Goal: Task Accomplishment & Management: Manage account settings

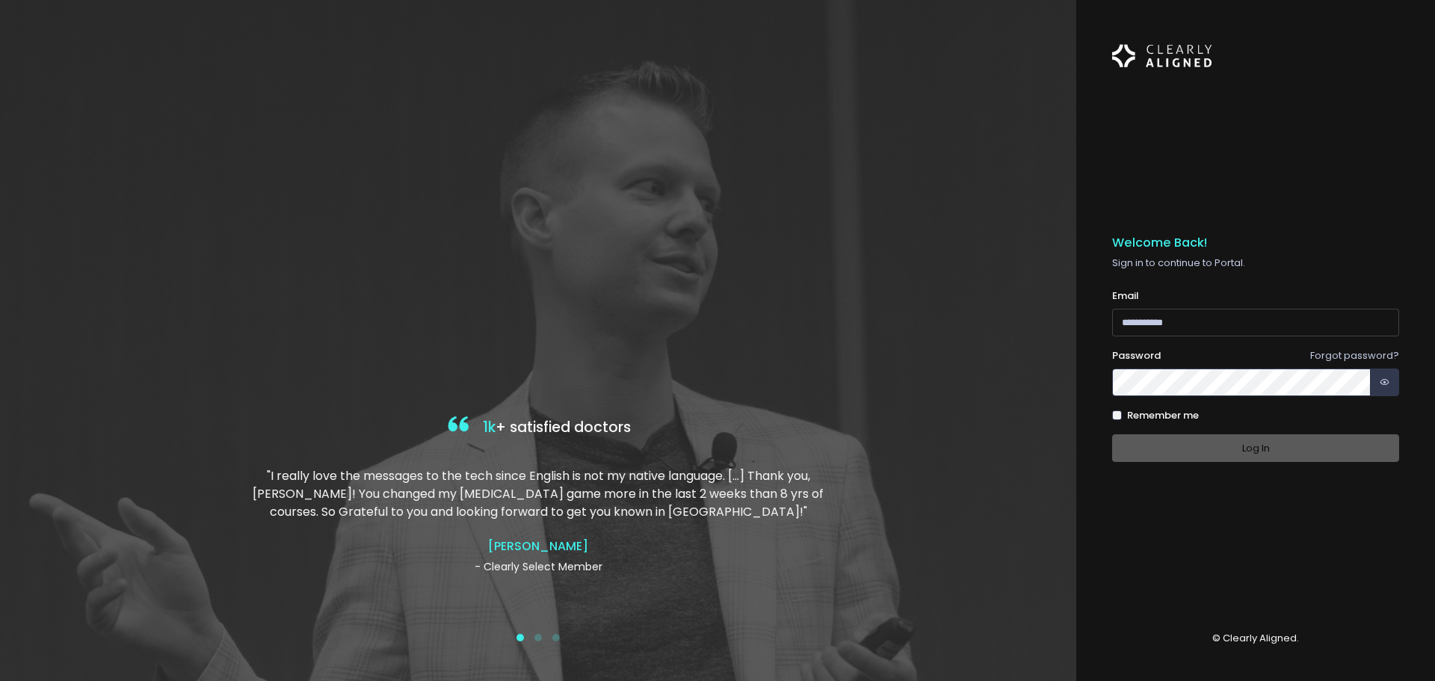
type input "**********"
click at [1282, 456] on div "Log In" at bounding box center [1255, 448] width 287 height 28
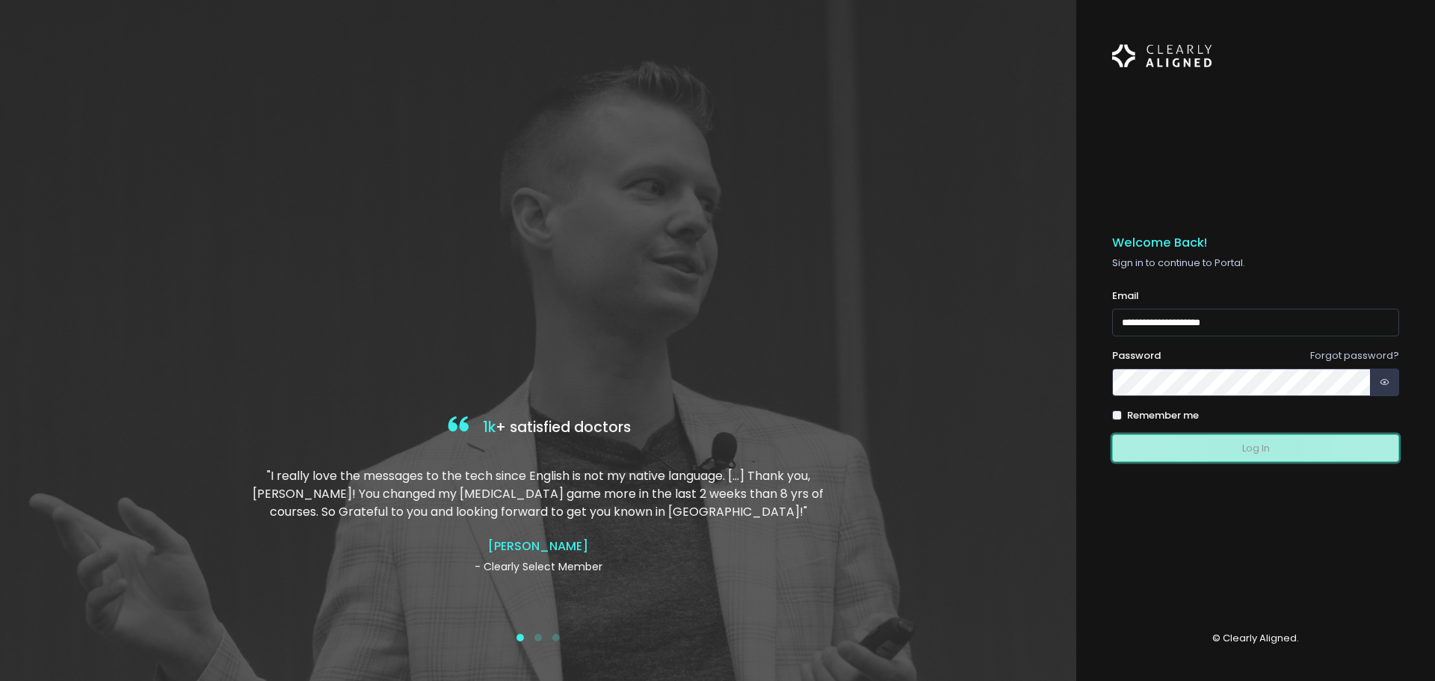
click at [1255, 445] on button "Log In" at bounding box center [1255, 448] width 287 height 28
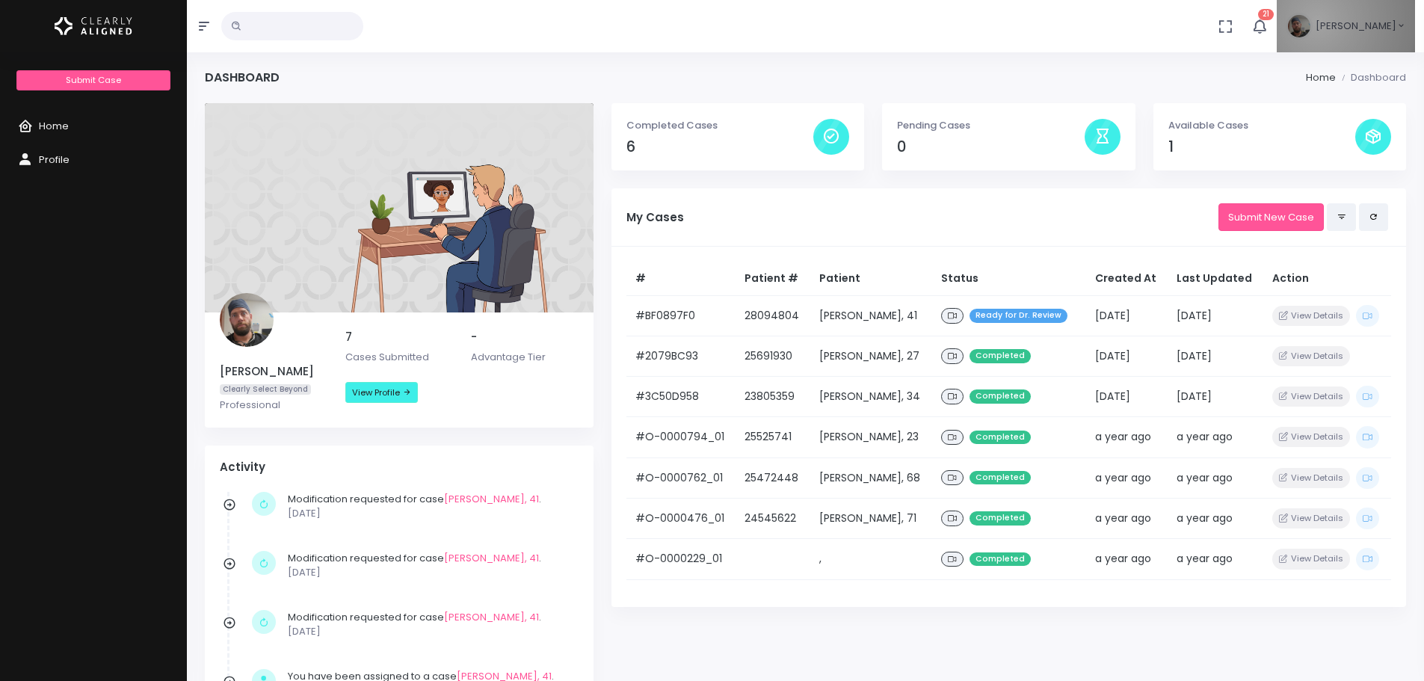
click at [1341, 21] on span "[PERSON_NAME]" at bounding box center [1355, 26] width 81 height 15
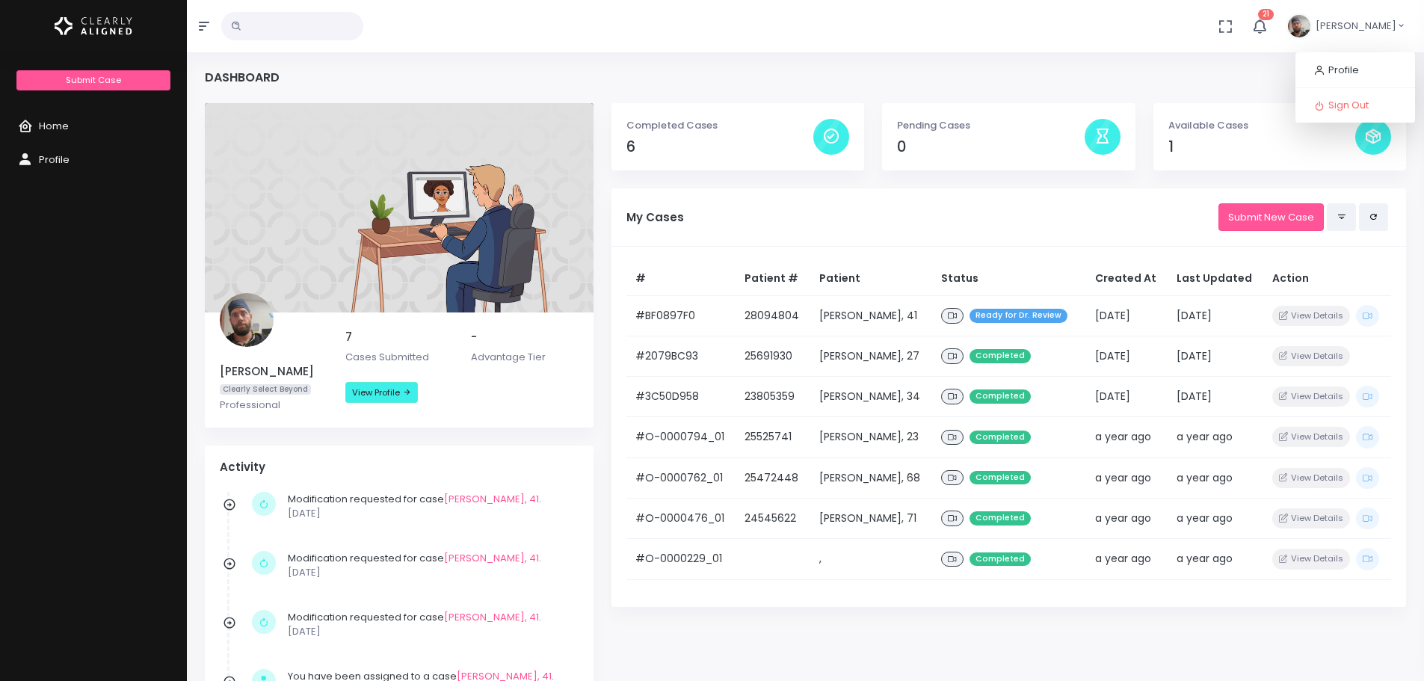
click at [1341, 21] on span "[PERSON_NAME]" at bounding box center [1355, 26] width 81 height 15
click at [1267, 22] on icon "button" at bounding box center [1259, 26] width 16 height 16
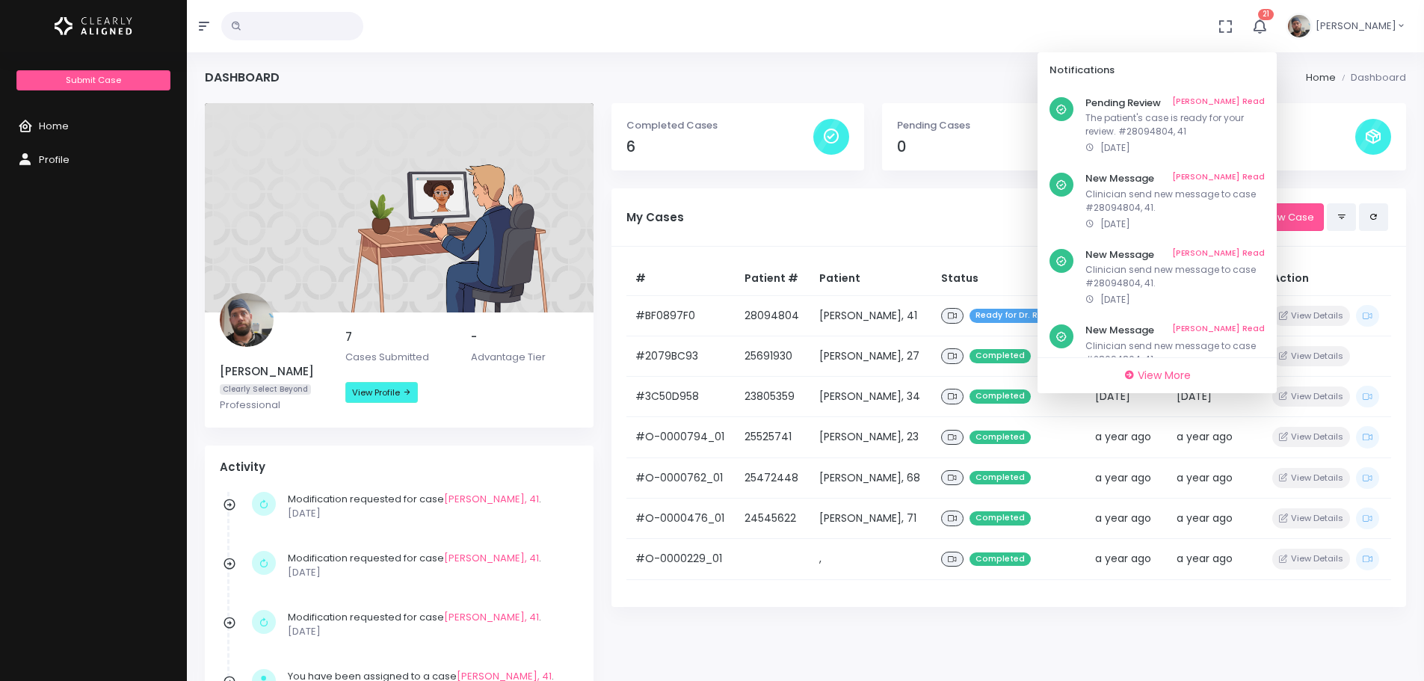
click at [1276, 22] on button "21" at bounding box center [1259, 26] width 34 height 52
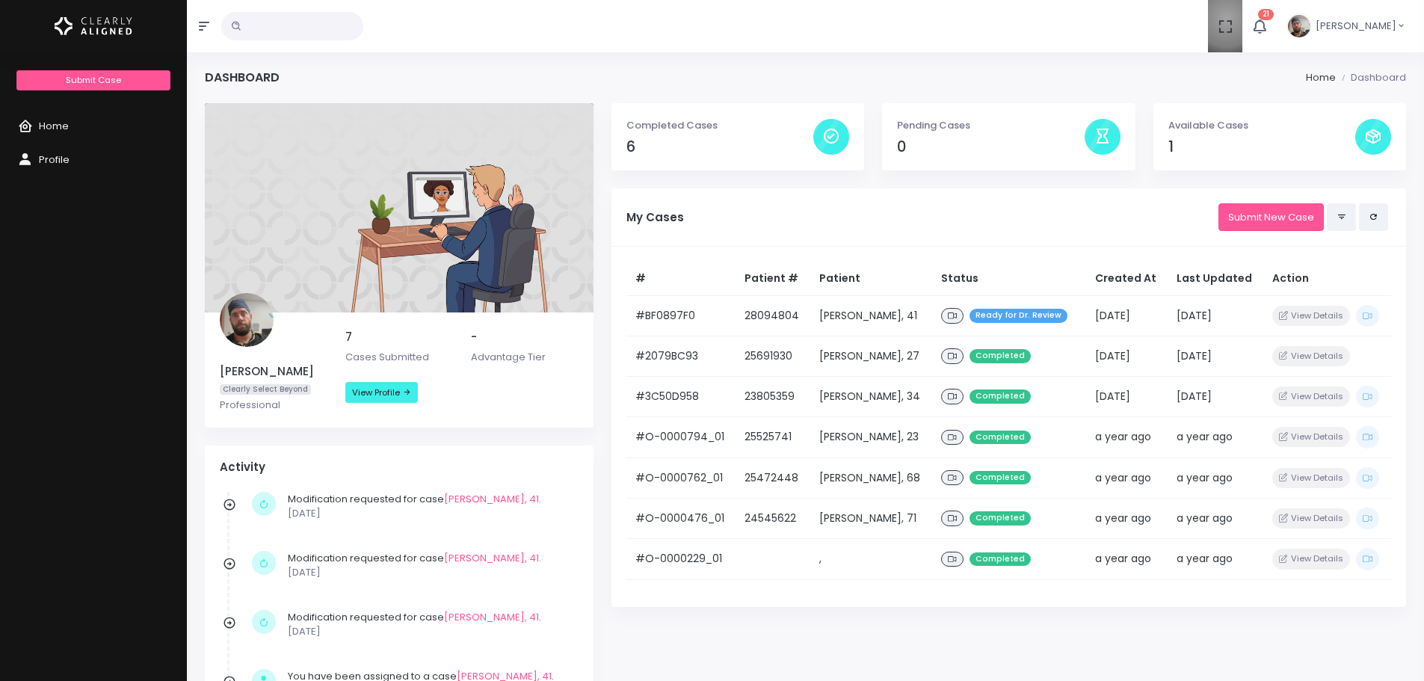
click at [1233, 18] on icon "button" at bounding box center [1225, 26] width 16 height 16
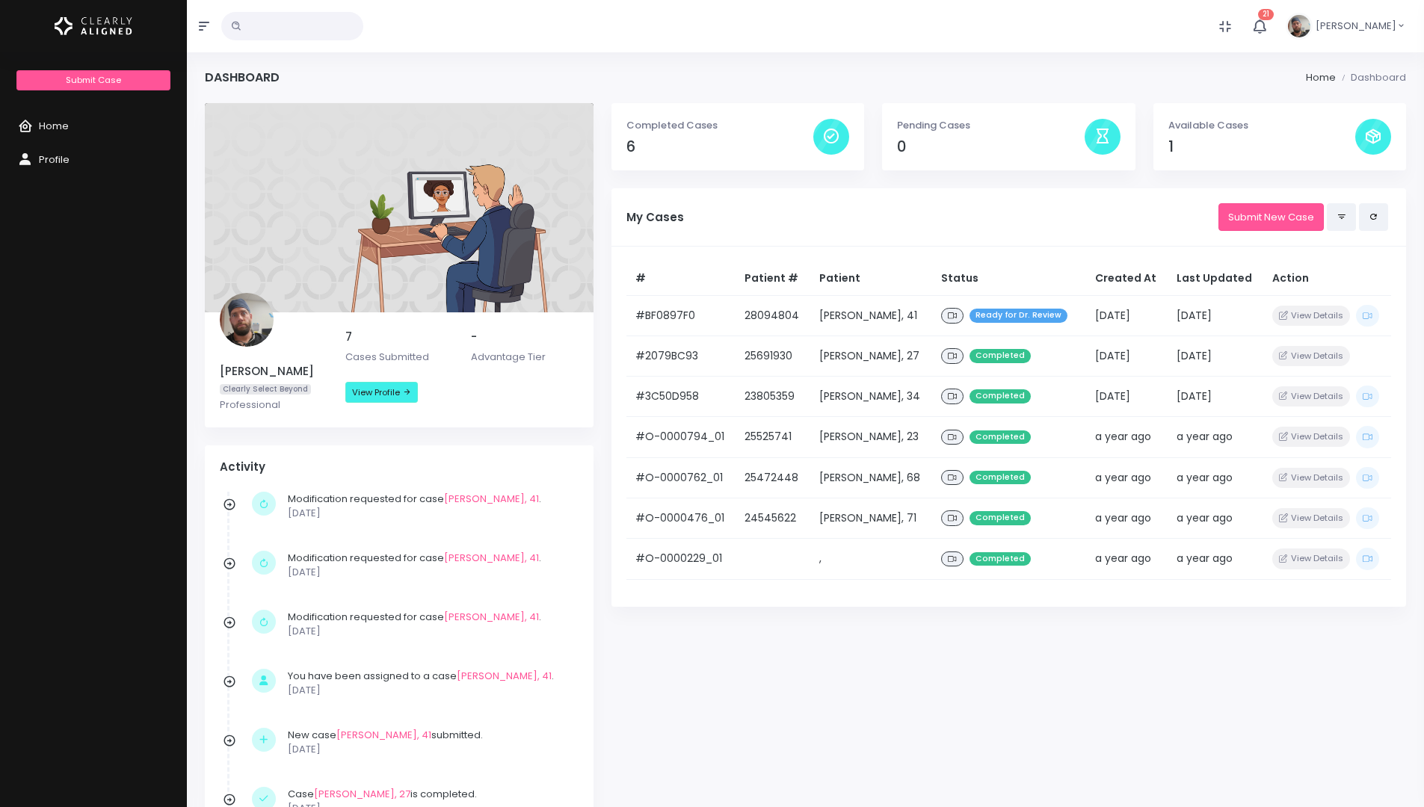
click at [1240, 21] on button "button" at bounding box center [1225, 26] width 34 height 52
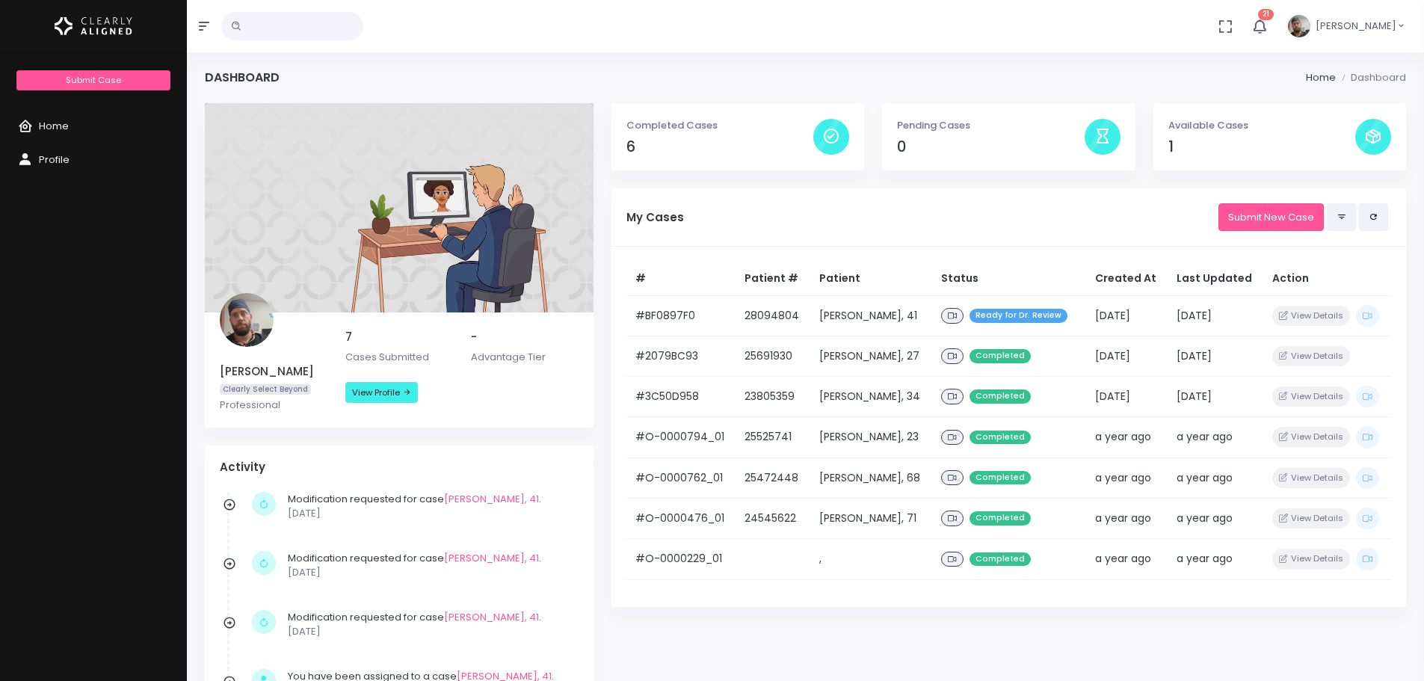
click at [73, 26] on img at bounding box center [94, 25] width 78 height 31
click at [67, 23] on img at bounding box center [94, 25] width 78 height 31
click at [54, 129] on span "Home" at bounding box center [54, 126] width 30 height 14
